Goal: Task Accomplishment & Management: Manage account settings

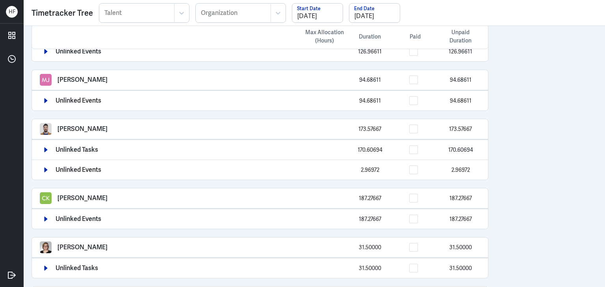
scroll to position [316, 0]
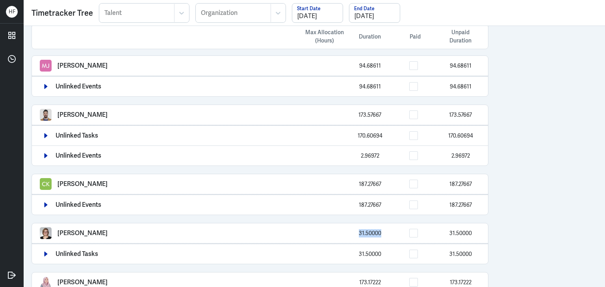
drag, startPoint x: 355, startPoint y: 233, endPoint x: 399, endPoint y: 237, distance: 44.3
click at [399, 237] on div "Robyn Hochstetler 31.50000 31.50000" at bounding box center [260, 234] width 456 height 20
copy span "31.50000"
click at [416, 232] on span at bounding box center [413, 233] width 9 height 9
click at [421, 233] on input "checkbox" at bounding box center [421, 233] width 0 height 0
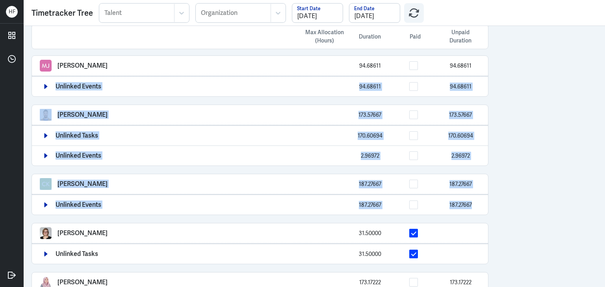
drag, startPoint x: 597, startPoint y: 194, endPoint x: 604, endPoint y: 62, distance: 132.8
click at [604, 62] on div "Max Allocation (Hours) Duration Paid Unpaid Duration Arief Bahari 57.87889 DBS …" at bounding box center [314, 156] width 581 height 261
click at [560, 131] on div "Max Allocation (Hours) Duration Paid Unpaid Duration Arief Bahari 57.87889 DBS …" at bounding box center [314, 156] width 581 height 261
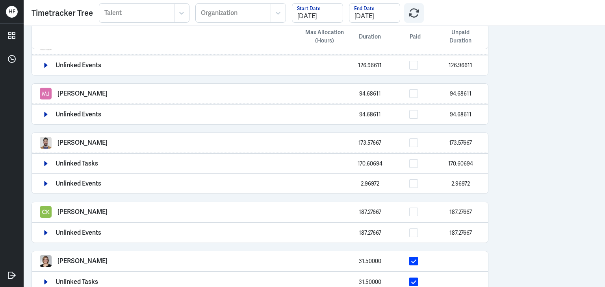
scroll to position [395, 0]
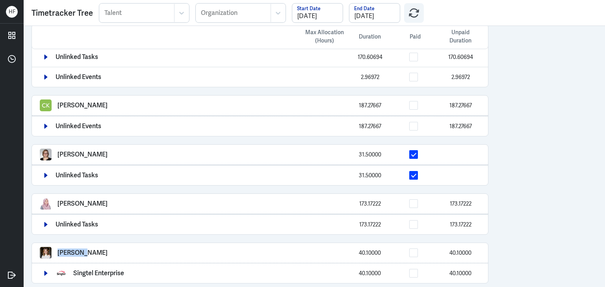
drag, startPoint x: 57, startPoint y: 248, endPoint x: 82, endPoint y: 251, distance: 25.8
click at [82, 251] on div "Ashleigh Adair 40.10000 40.10000" at bounding box center [260, 253] width 440 height 12
copy p "Ashleigh"
drag, startPoint x: 356, startPoint y: 252, endPoint x: 397, endPoint y: 252, distance: 40.9
click at [397, 252] on div "40.10000 40.10000" at bounding box center [389, 253] width 181 height 8
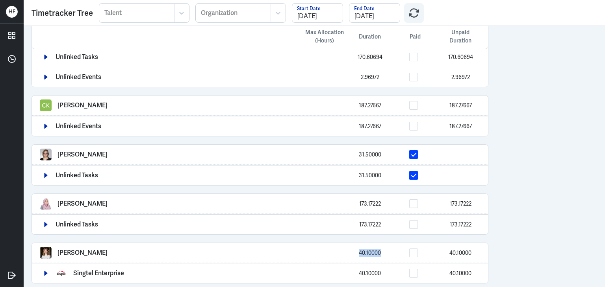
copy span "40.10000"
click at [412, 249] on span at bounding box center [413, 253] width 9 height 9
click at [421, 253] on input "checkbox" at bounding box center [421, 253] width 0 height 0
click at [43, 271] on icon "button" at bounding box center [46, 274] width 6 height 6
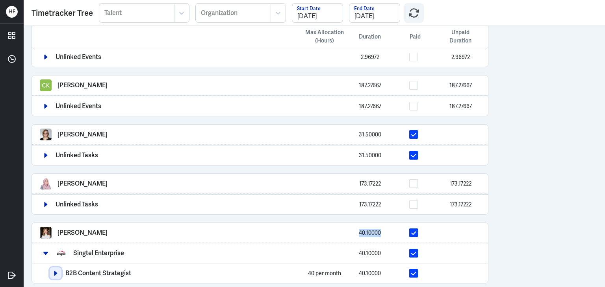
click at [56, 271] on icon "button" at bounding box center [55, 273] width 3 height 5
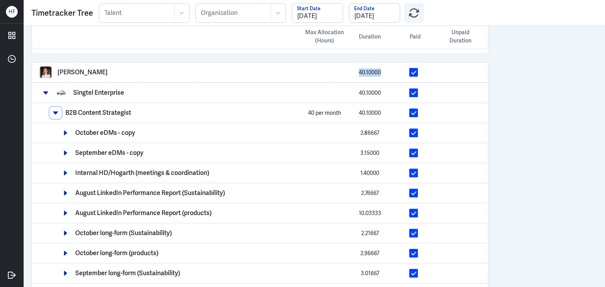
scroll to position [497, 0]
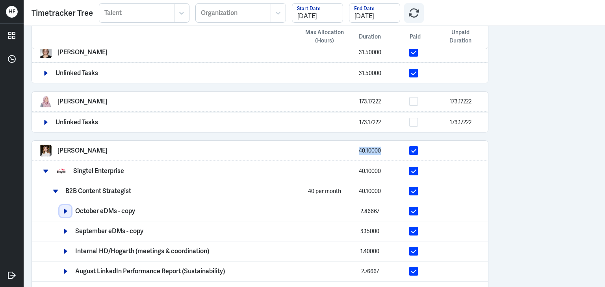
click at [68, 209] on icon "button" at bounding box center [66, 212] width 6 height 6
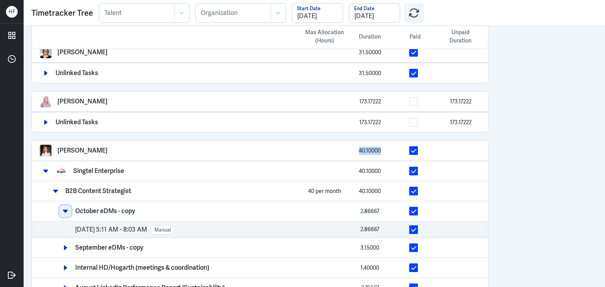
click at [68, 209] on icon "button" at bounding box center [66, 212] width 6 height 6
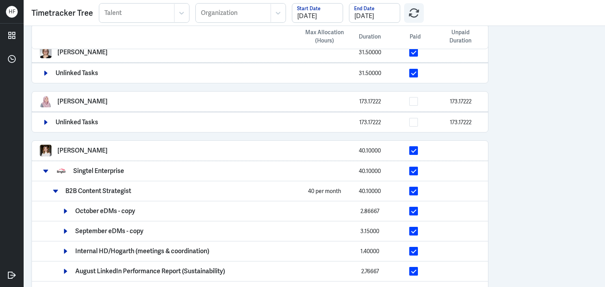
click at [51, 172] on div "Singtel Enterprise 40.10000" at bounding box center [260, 171] width 456 height 20
click at [46, 168] on icon "button" at bounding box center [46, 171] width 6 height 6
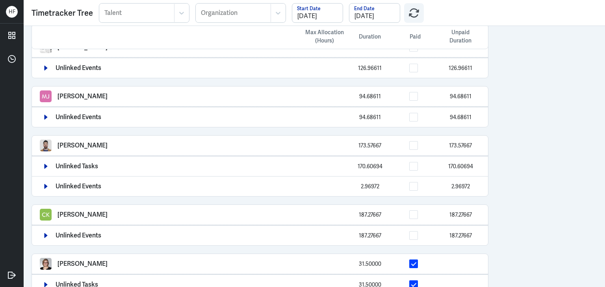
scroll to position [0, 0]
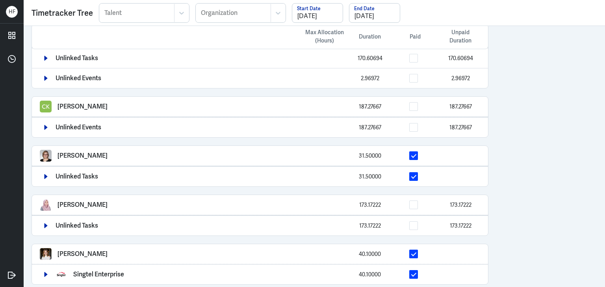
scroll to position [395, 0]
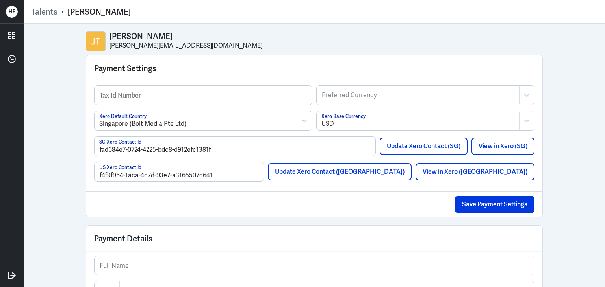
scroll to position [657, 0]
